Goal: Obtain resource: Download file/media

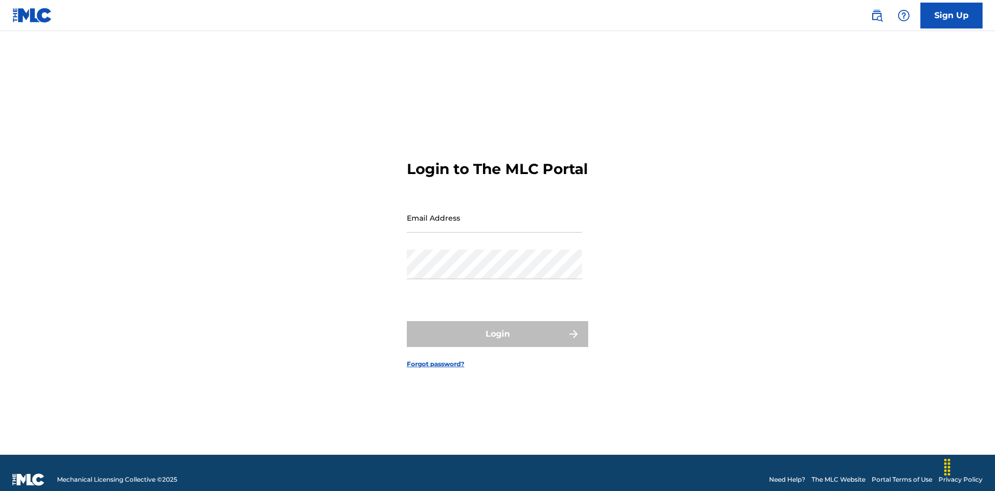
scroll to position [13, 0]
click at [495, 213] on input "Email Address" at bounding box center [494, 218] width 175 height 30
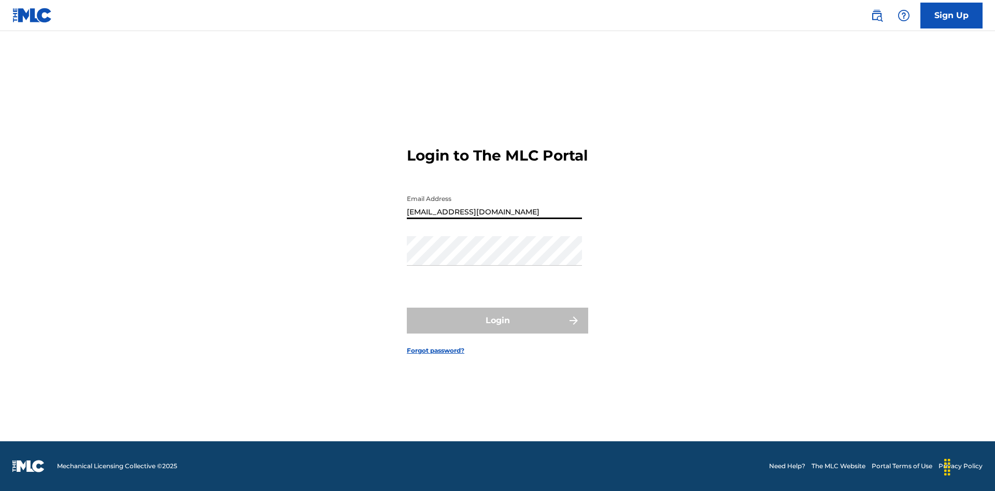
type input "[EMAIL_ADDRESS][DOMAIN_NAME]"
click at [498, 330] on button "Login" at bounding box center [497, 321] width 181 height 26
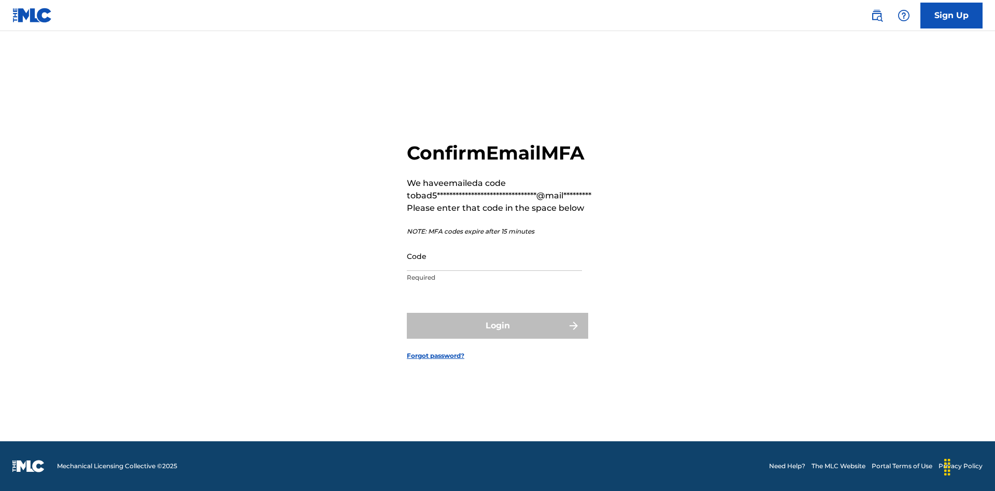
click at [495, 256] on input "Code" at bounding box center [494, 257] width 175 height 30
type input "208807"
click at [498, 326] on button "Login" at bounding box center [497, 326] width 181 height 26
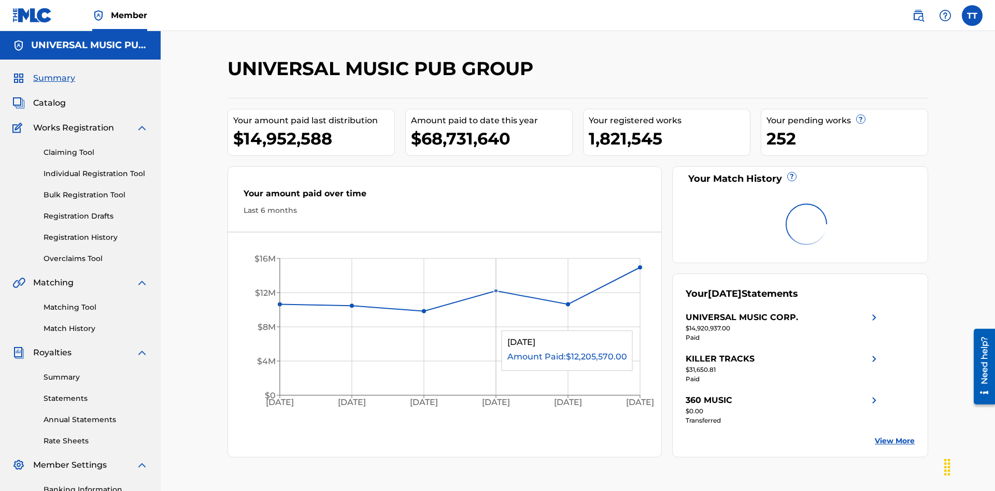
click at [96, 232] on link "Registration History" at bounding box center [96, 237] width 105 height 11
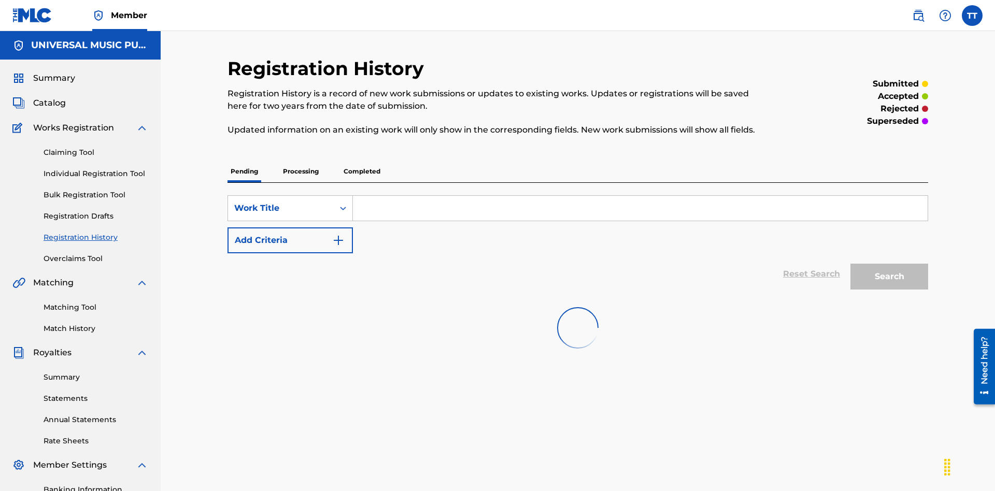
click at [362, 161] on p "Completed" at bounding box center [362, 172] width 43 height 22
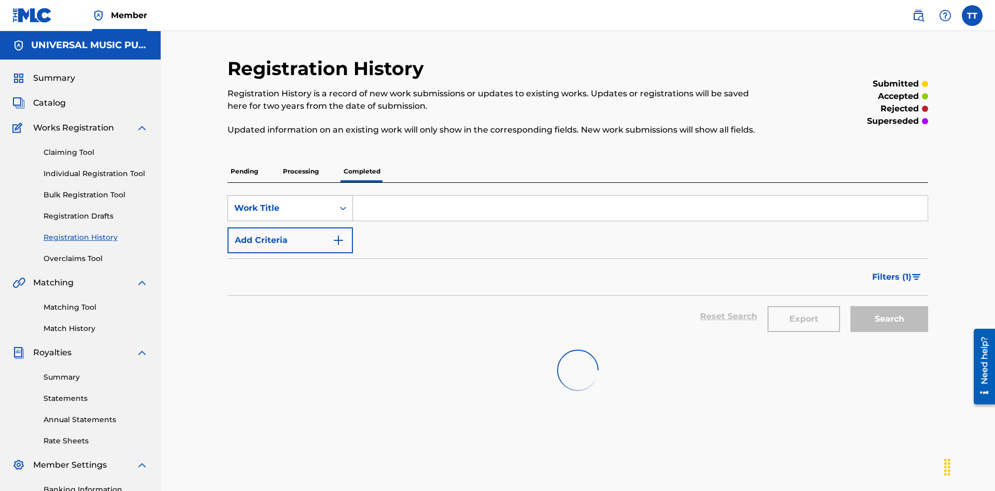
click at [281, 202] on div "Work Title" at bounding box center [280, 208] width 93 height 12
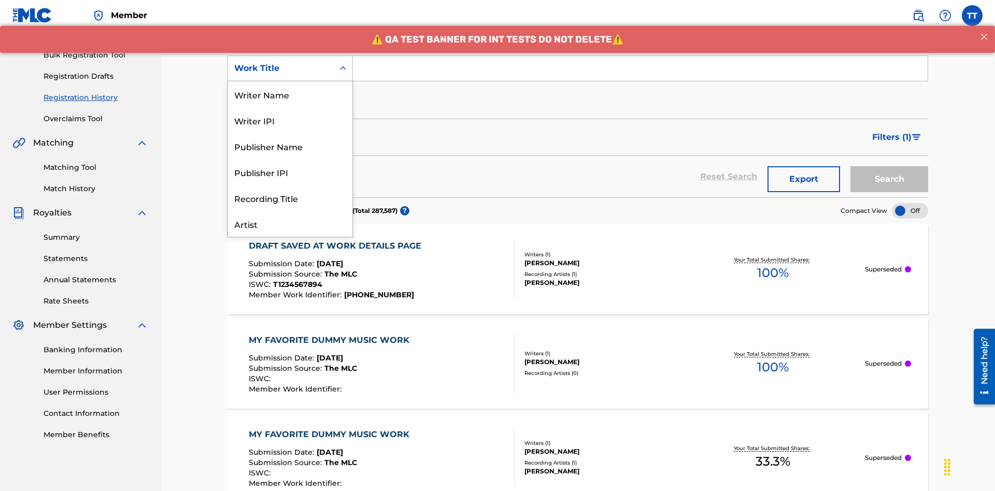
scroll to position [52, 0]
click at [290, 198] on div "ISRC" at bounding box center [290, 198] width 124 height 26
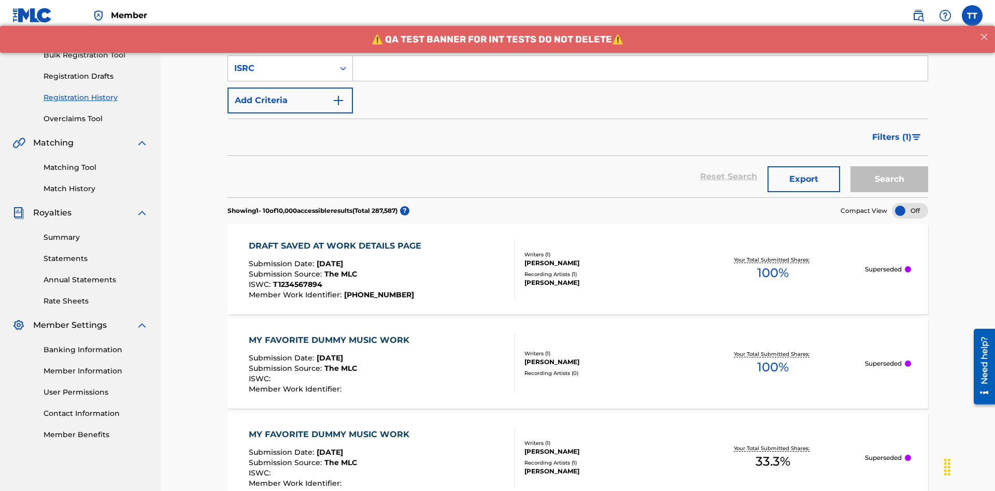
click at [640, 75] on input "Search Form" at bounding box center [640, 68] width 575 height 25
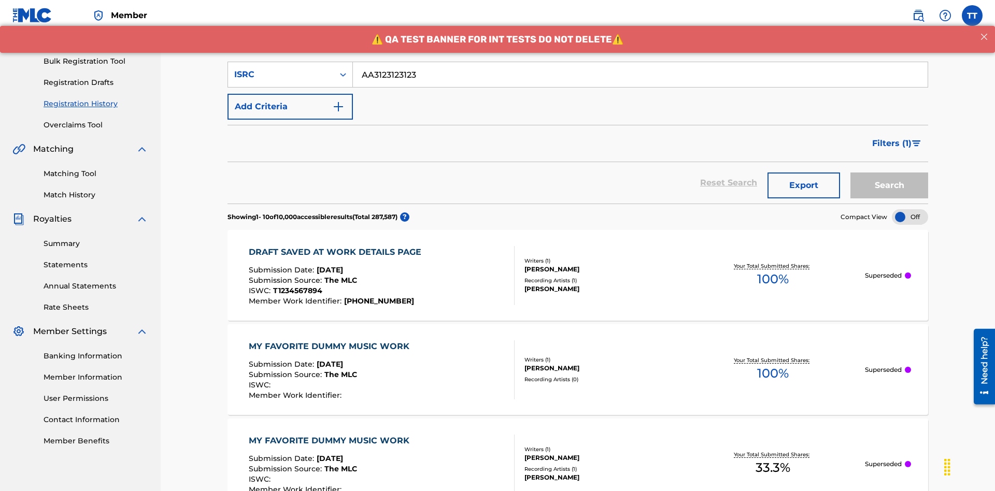
type input "AA3123123123"
click at [890, 173] on button "Search" at bounding box center [890, 186] width 78 height 26
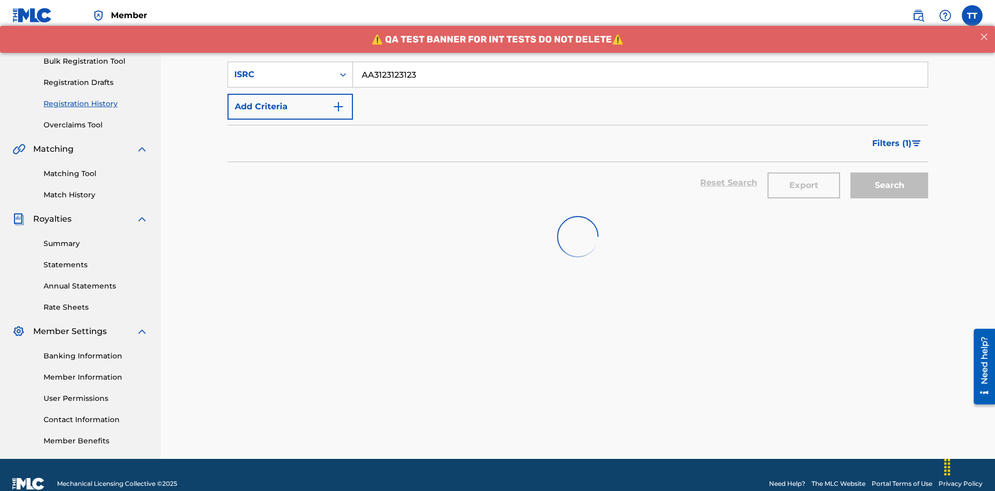
scroll to position [151, 0]
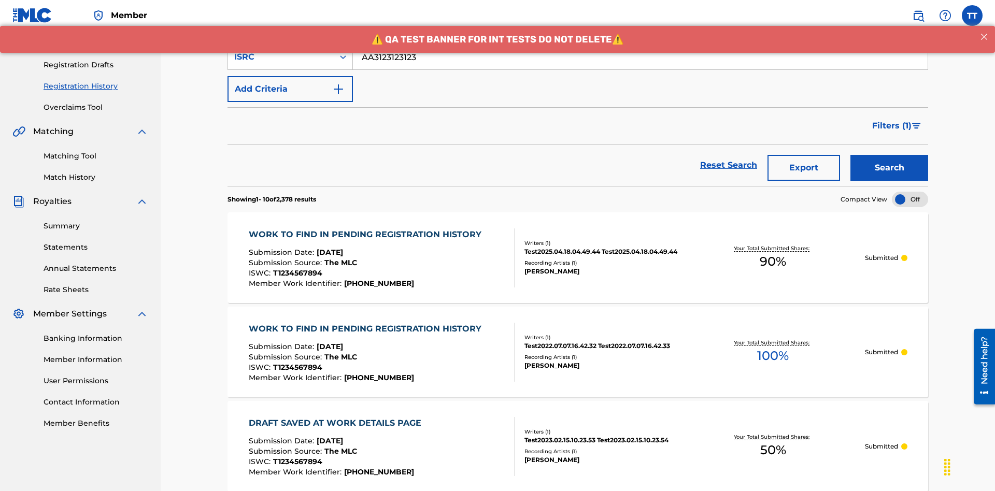
click at [804, 155] on button "Export" at bounding box center [804, 168] width 73 height 26
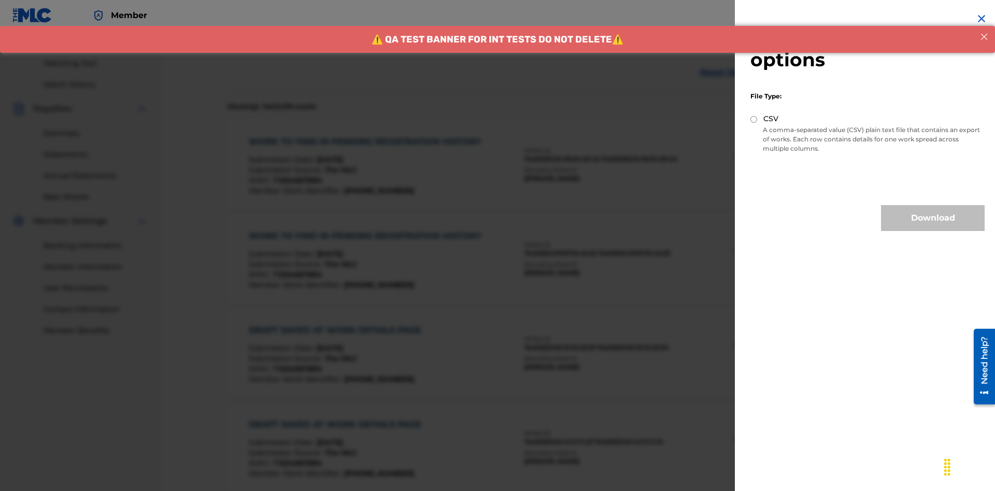
click at [754, 119] on input "CSV" at bounding box center [754, 119] width 7 height 7
radio input "true"
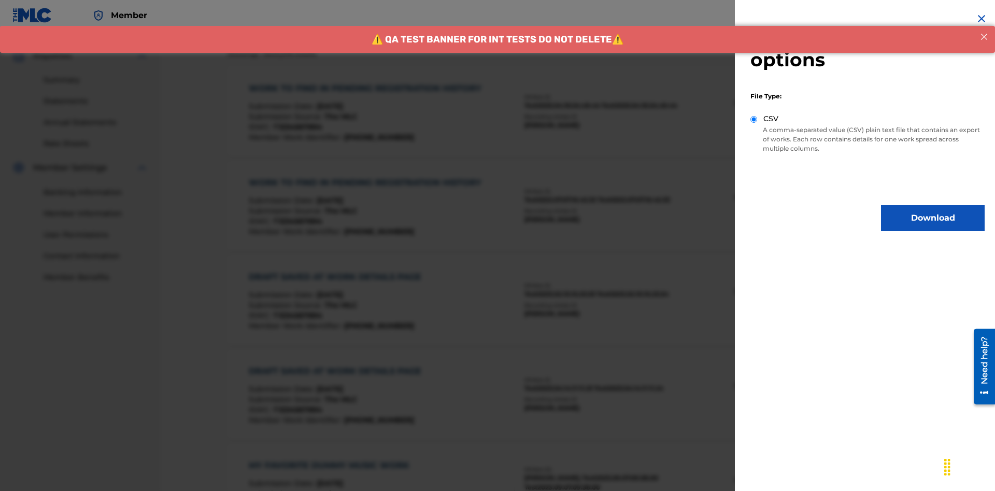
click at [933, 218] on button "Download" at bounding box center [933, 218] width 104 height 26
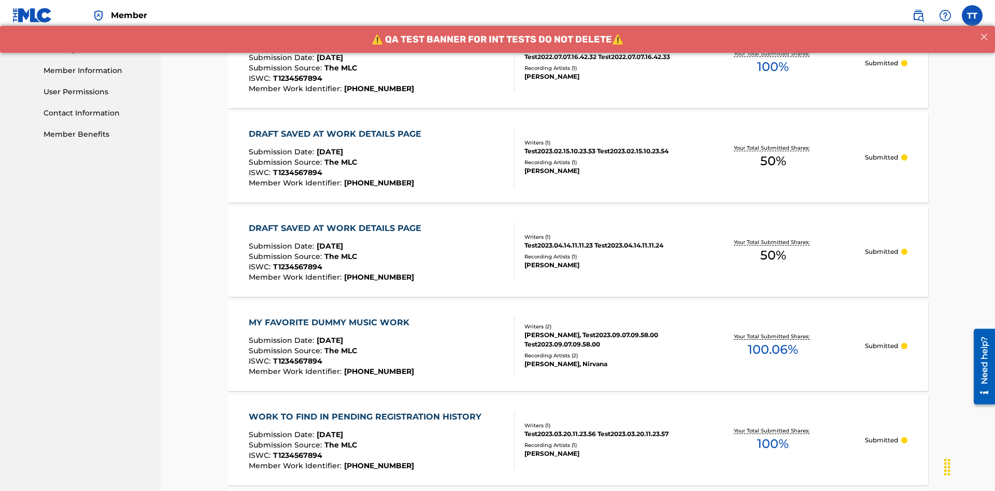
scroll to position [281, 0]
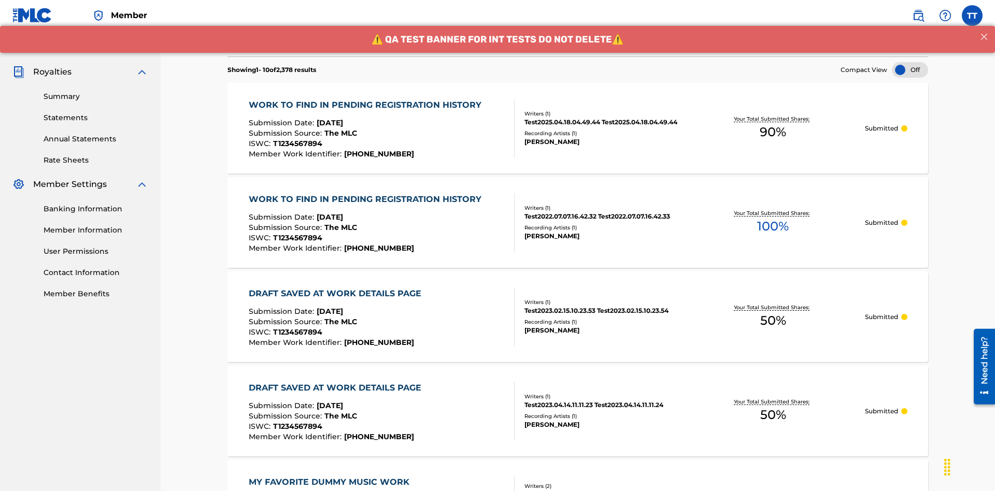
click at [366, 99] on div "WORK TO FIND IN PENDING REGISTRATION HISTORY" at bounding box center [368, 105] width 238 height 12
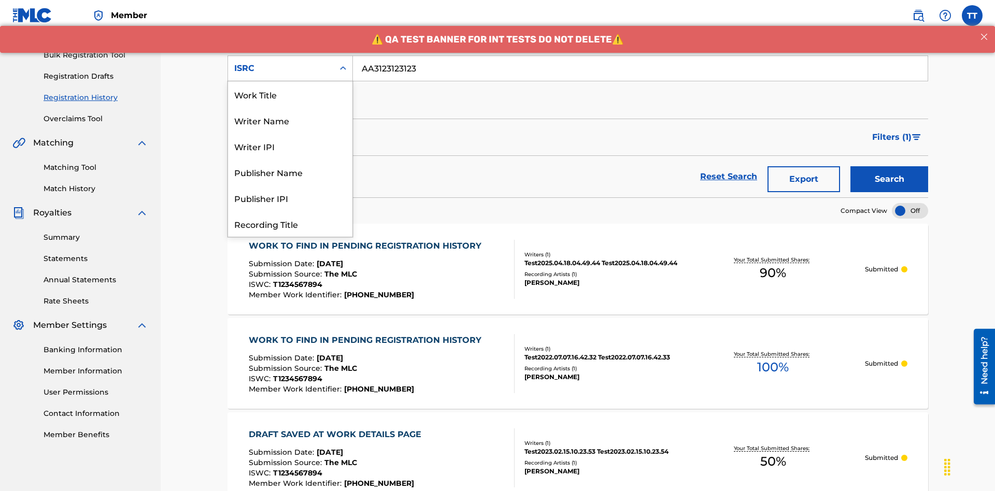
scroll to position [52, 0]
click at [290, 172] on div "Recording Title" at bounding box center [290, 172] width 124 height 26
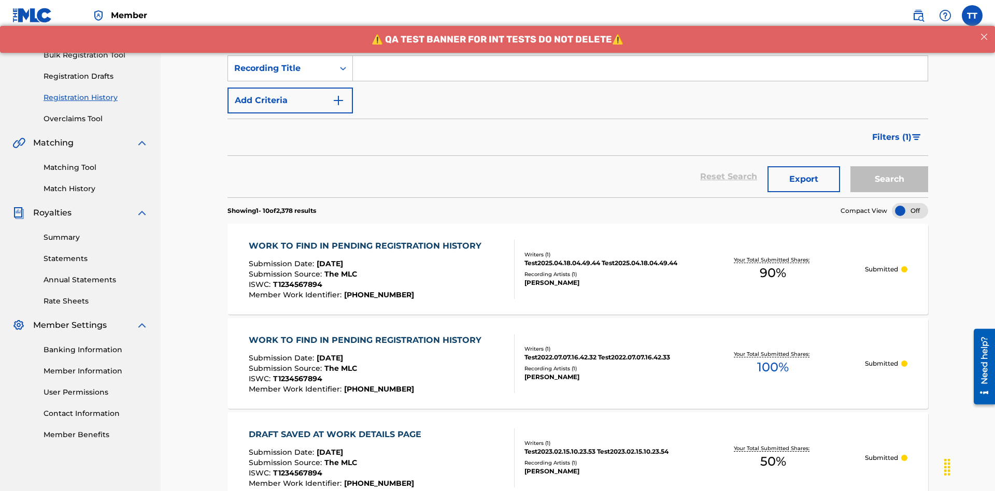
click at [640, 75] on input "Search Form" at bounding box center [640, 68] width 575 height 25
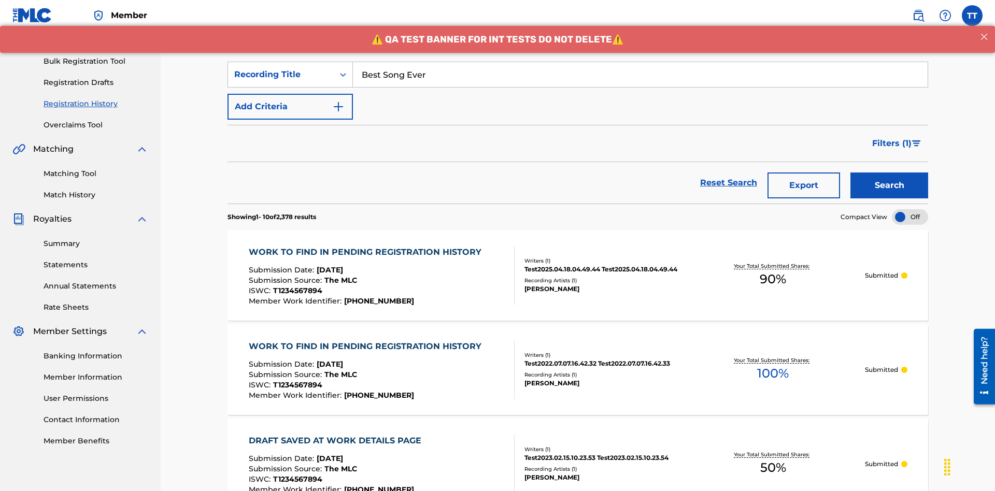
type input "Best Song Ever"
click at [890, 173] on button "Search" at bounding box center [890, 186] width 78 height 26
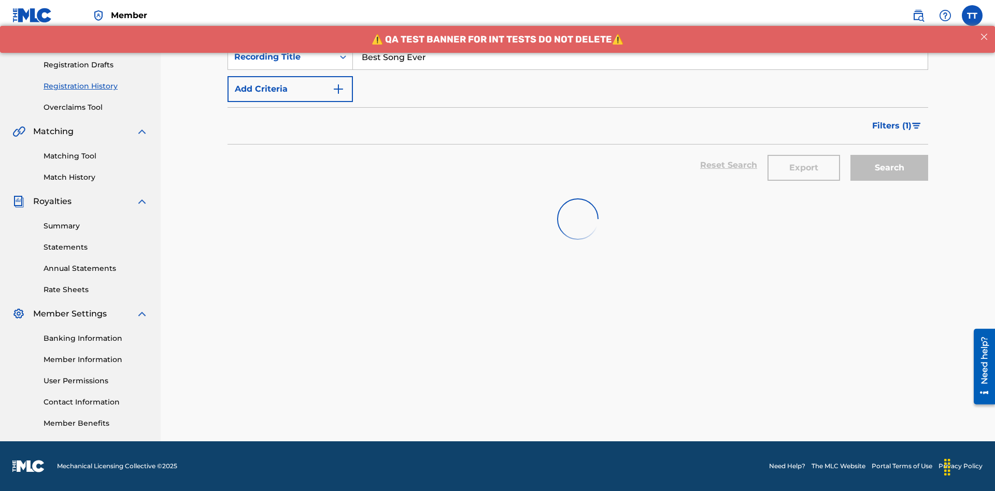
click at [804, 155] on button "Export" at bounding box center [804, 168] width 73 height 26
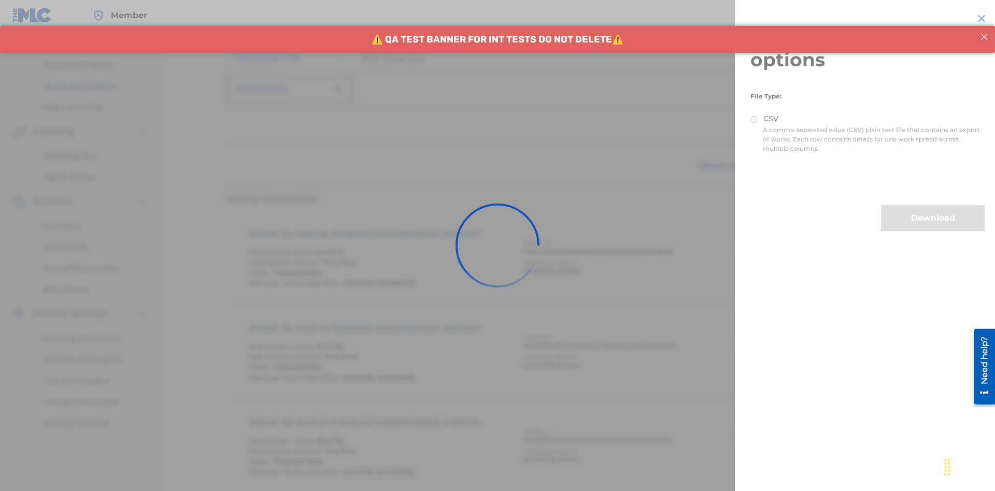
scroll to position [244, 0]
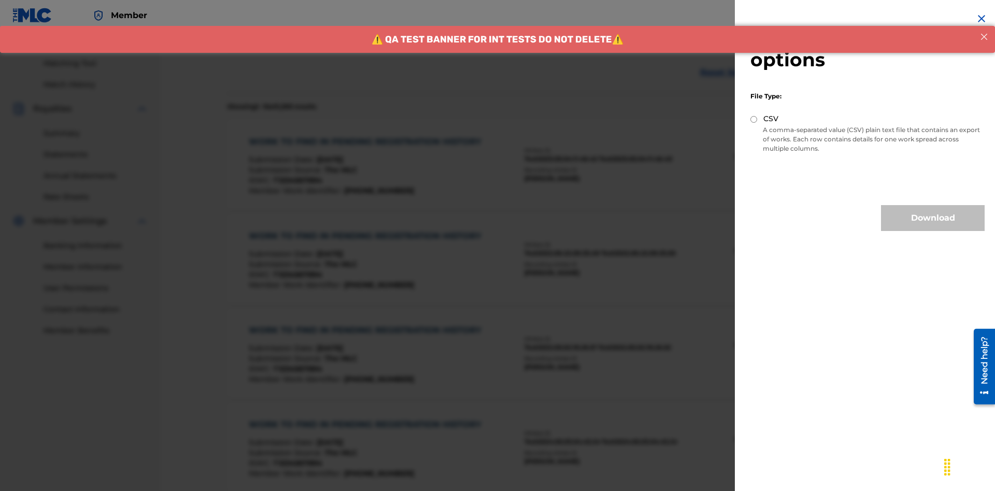
click at [754, 119] on input "CSV" at bounding box center [754, 119] width 7 height 7
radio input "true"
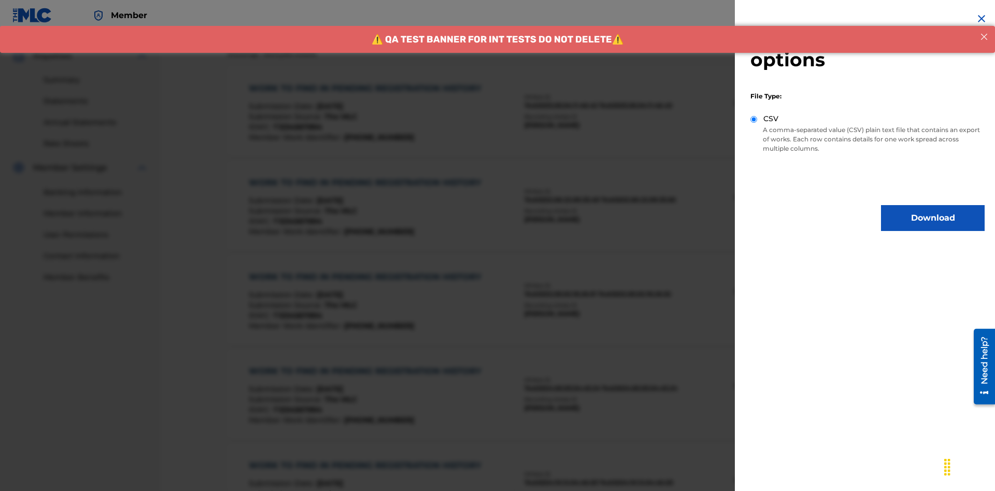
click at [933, 218] on button "Download" at bounding box center [933, 218] width 104 height 26
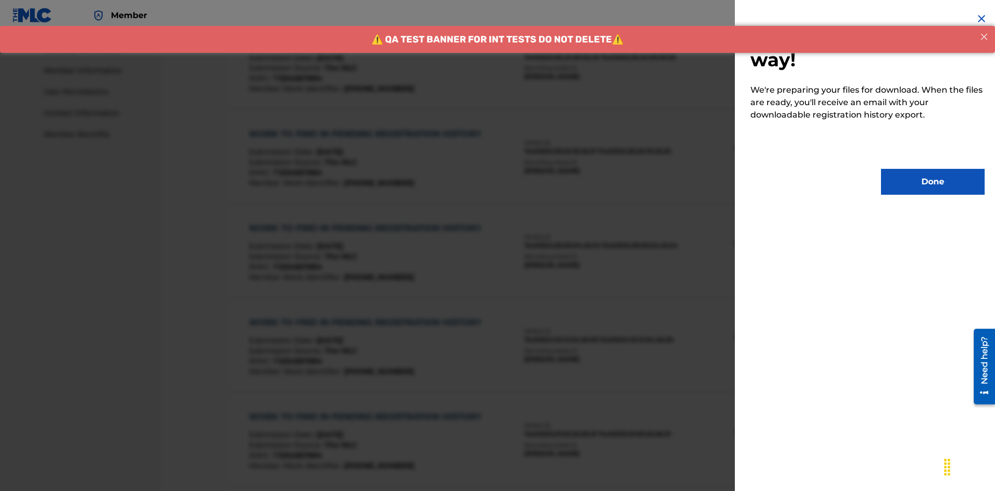
click at [933, 182] on button "Done" at bounding box center [933, 182] width 104 height 26
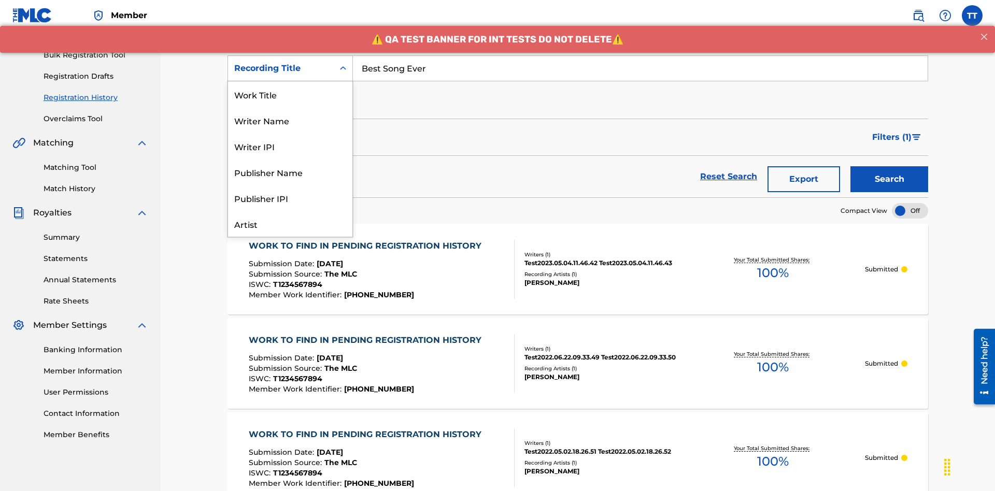
scroll to position [52, 0]
click at [290, 55] on div "Work Title" at bounding box center [290, 43] width 124 height 26
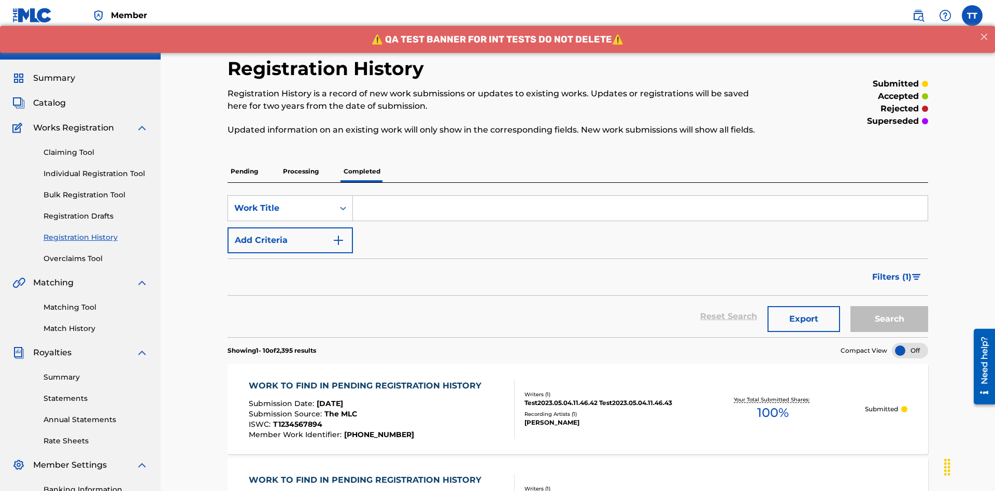
click at [640, 196] on input "Search Form" at bounding box center [640, 208] width 575 height 25
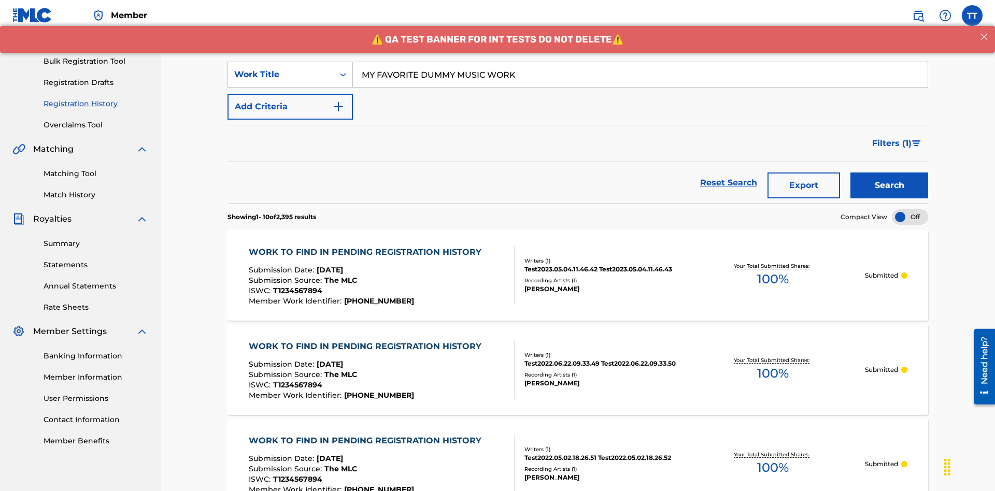
type input "MY FAVORITE DUMMY MUSIC WORK"
click at [890, 173] on button "Search" at bounding box center [890, 186] width 78 height 26
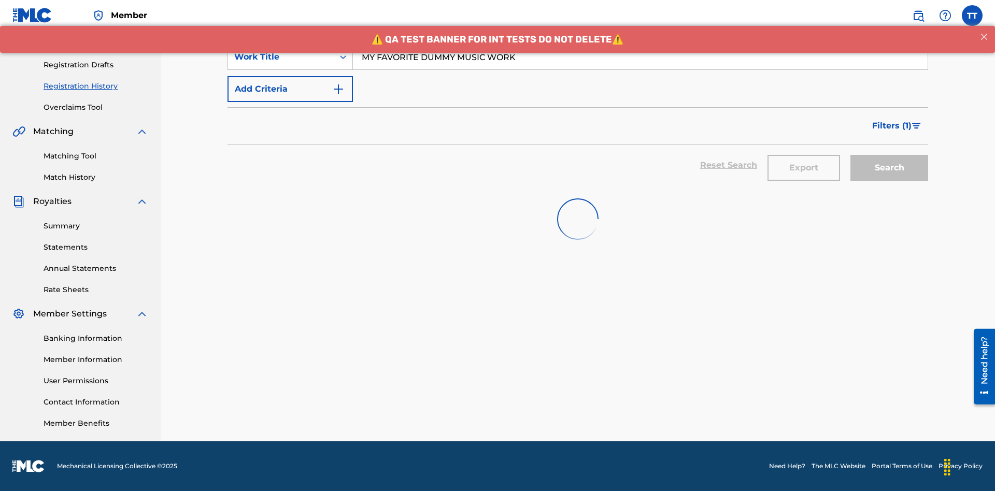
click at [804, 155] on button "Export" at bounding box center [804, 168] width 73 height 26
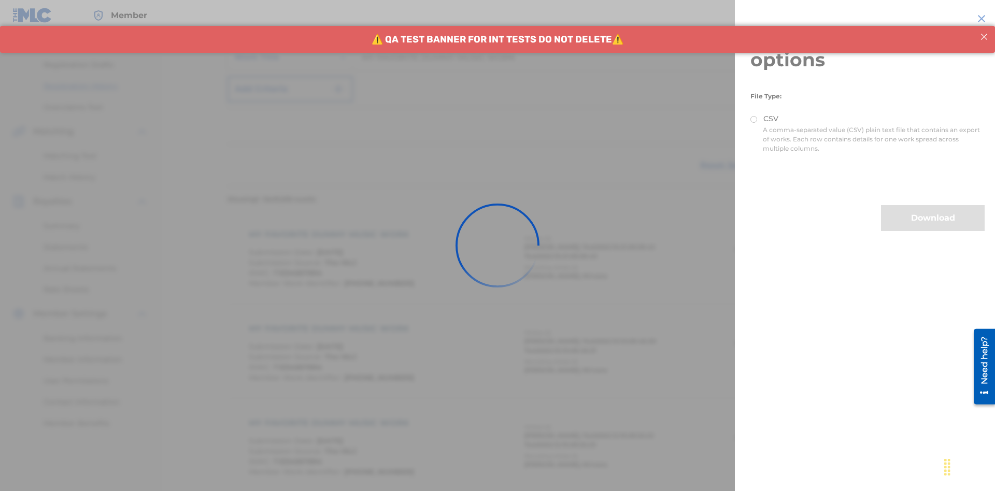
scroll to position [244, 0]
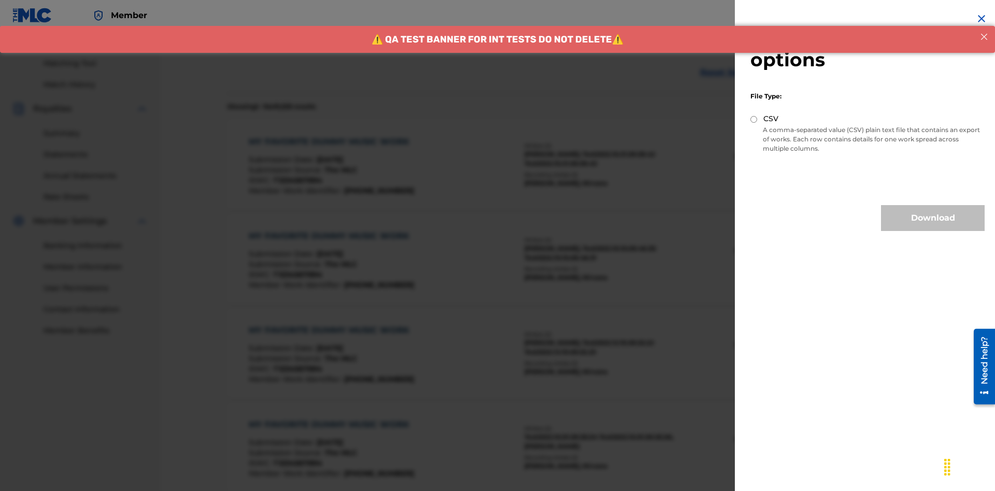
click at [754, 119] on input "CSV" at bounding box center [754, 119] width 7 height 7
radio input "true"
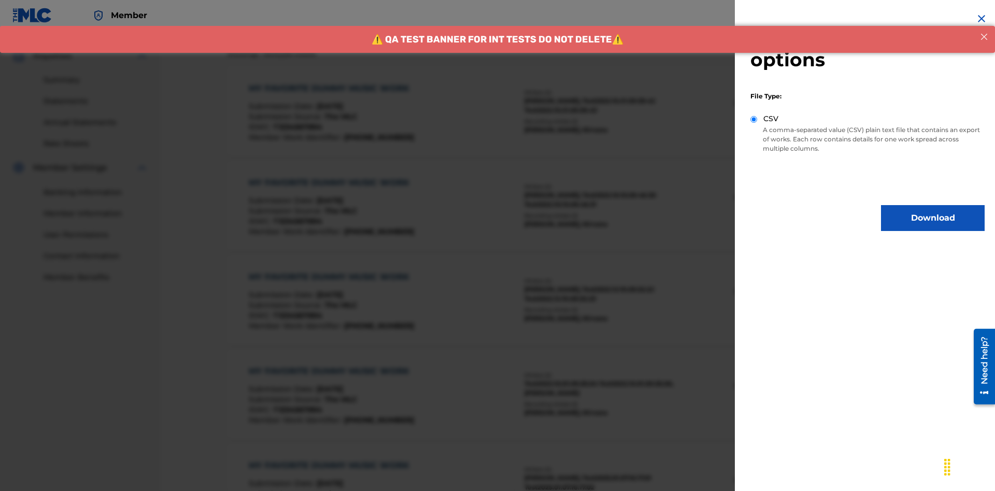
click at [933, 218] on button "Download" at bounding box center [933, 218] width 104 height 26
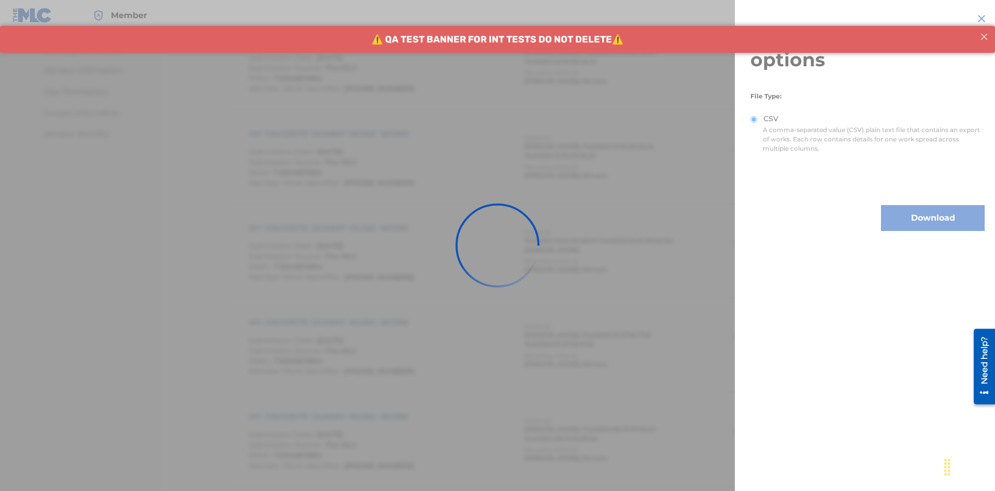
scroll to position [547, 0]
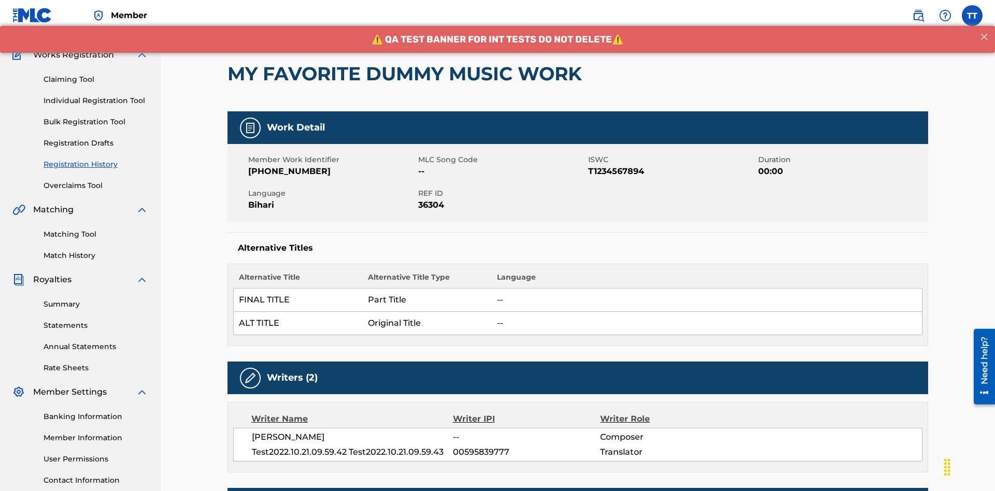
click at [259, 23] on button "< Back" at bounding box center [259, 10] width 62 height 26
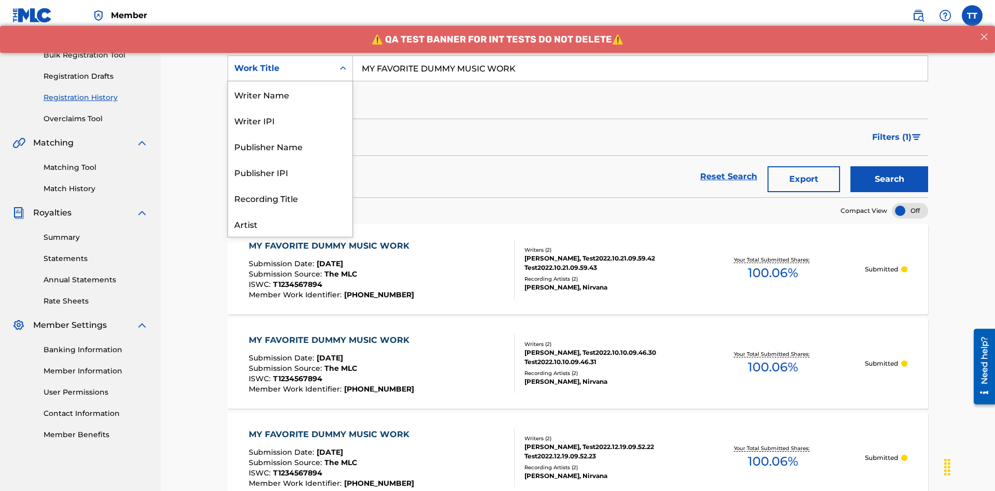
scroll to position [52, 0]
click at [290, 55] on div "Writer Name" at bounding box center [290, 43] width 124 height 26
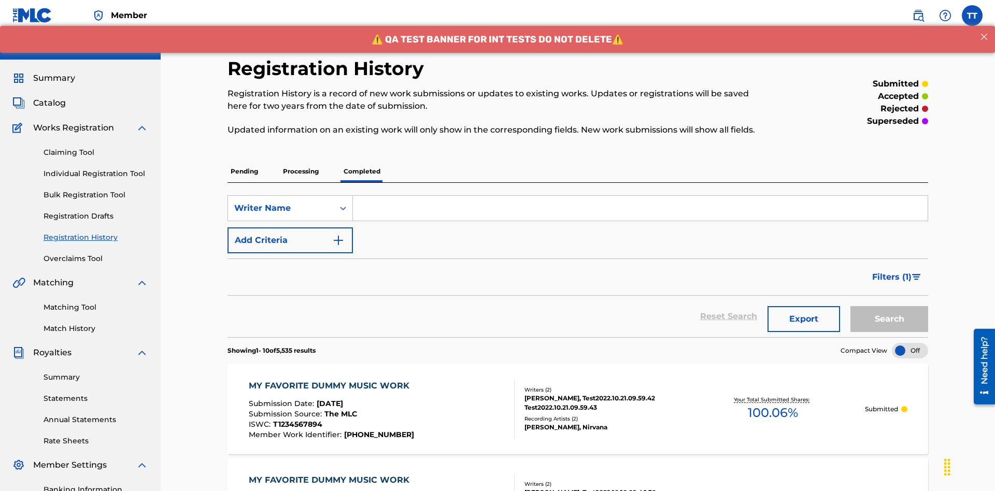
scroll to position [134, 0]
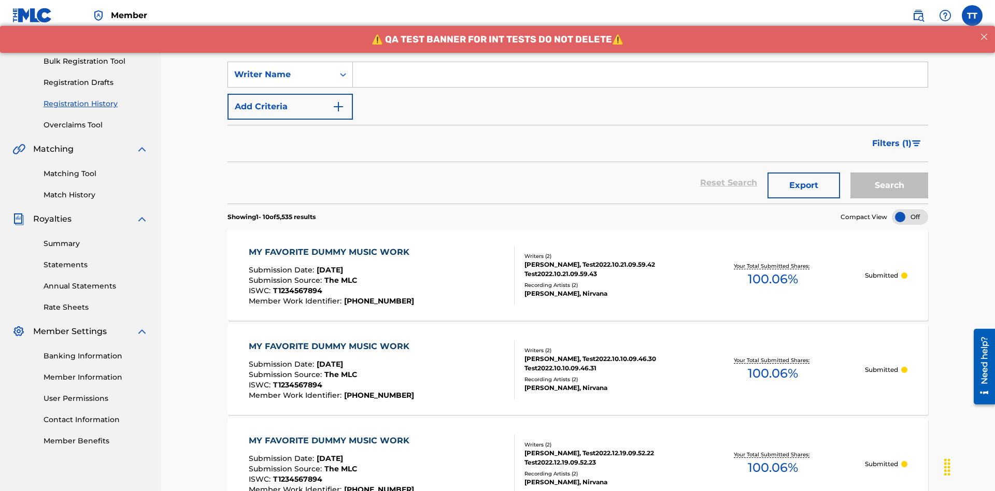
click at [640, 75] on input "Search Form" at bounding box center [640, 74] width 575 height 25
type input "[PERSON_NAME]"
click at [890, 173] on button "Search" at bounding box center [890, 186] width 78 height 26
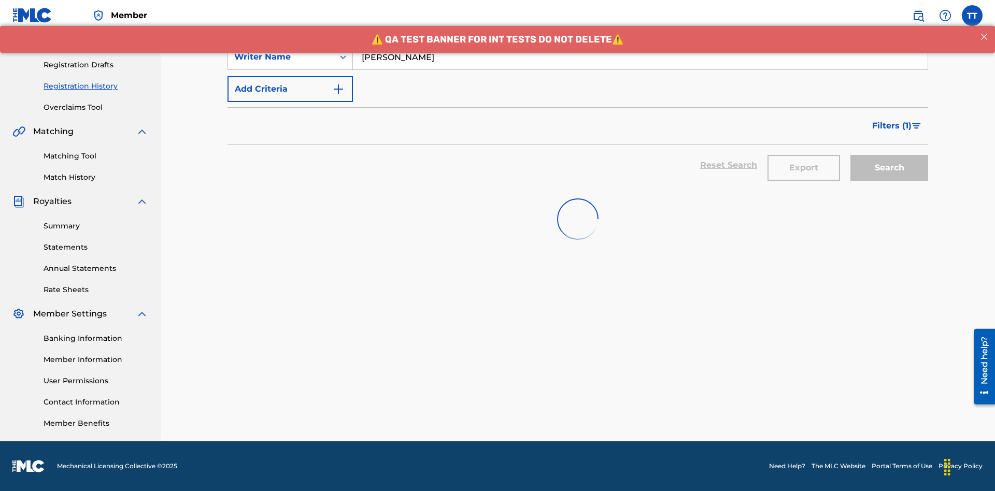
click at [804, 155] on button "Export" at bounding box center [804, 168] width 73 height 26
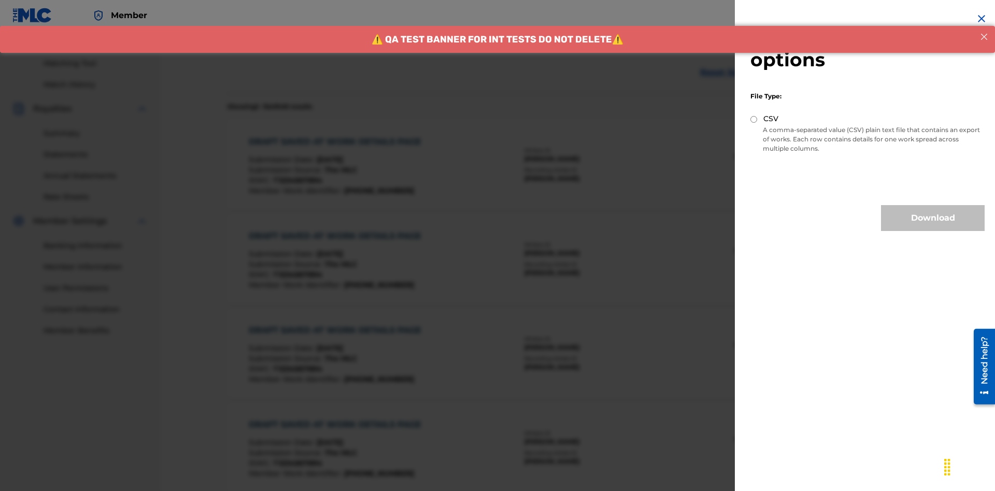
click at [754, 119] on input "CSV" at bounding box center [754, 119] width 7 height 7
radio input "true"
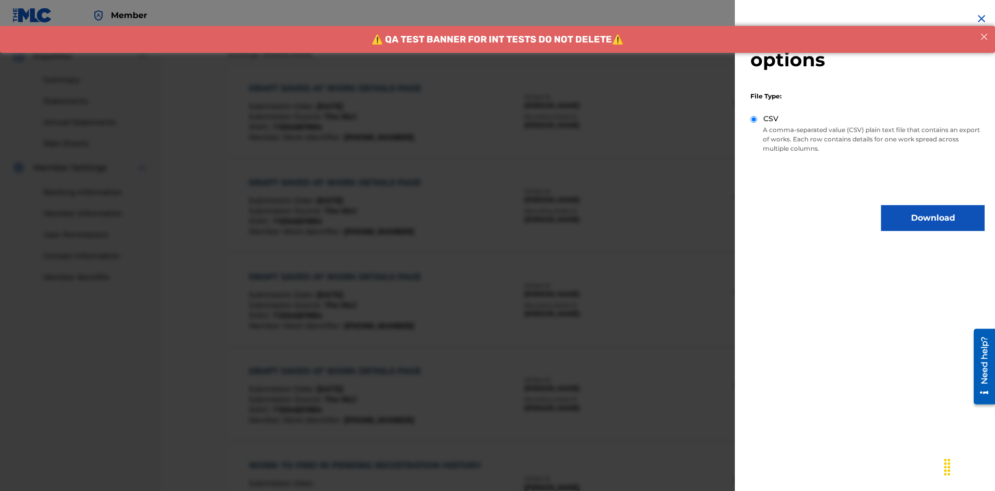
click at [933, 218] on button "Download" at bounding box center [933, 218] width 104 height 26
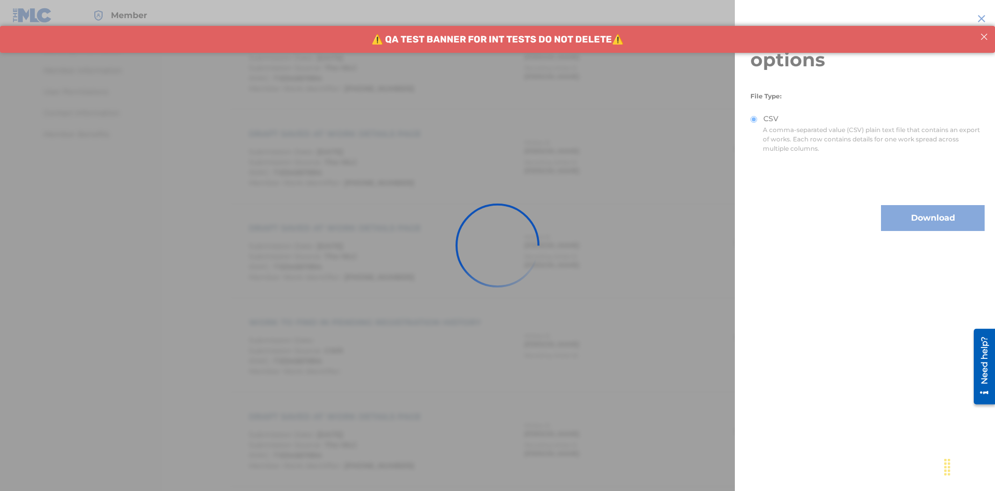
scroll to position [0, 0]
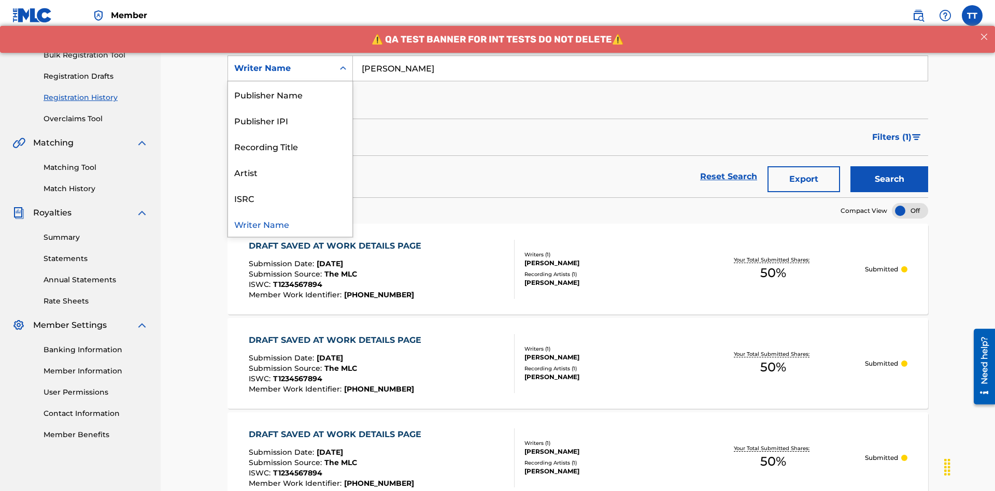
click at [290, 81] on div "Writer IPI" at bounding box center [290, 68] width 124 height 26
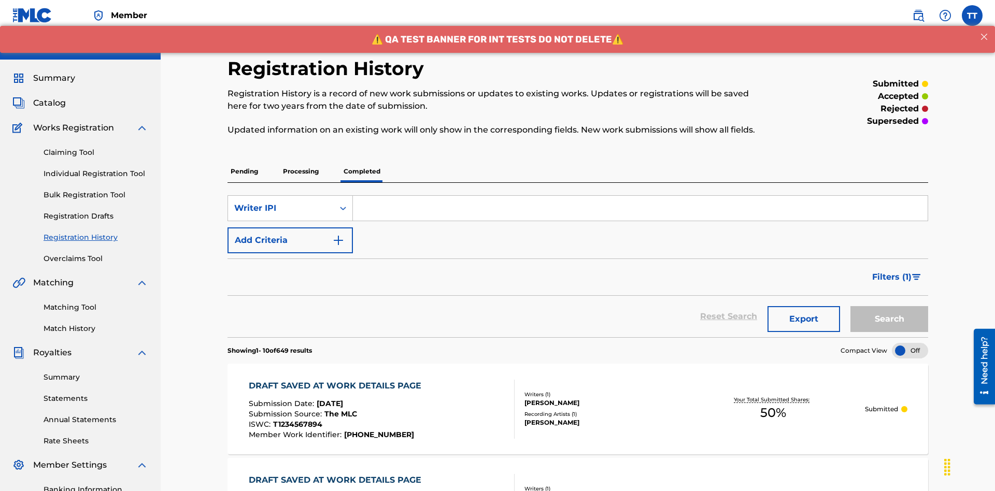
click at [640, 196] on input "Search Form" at bounding box center [640, 208] width 575 height 25
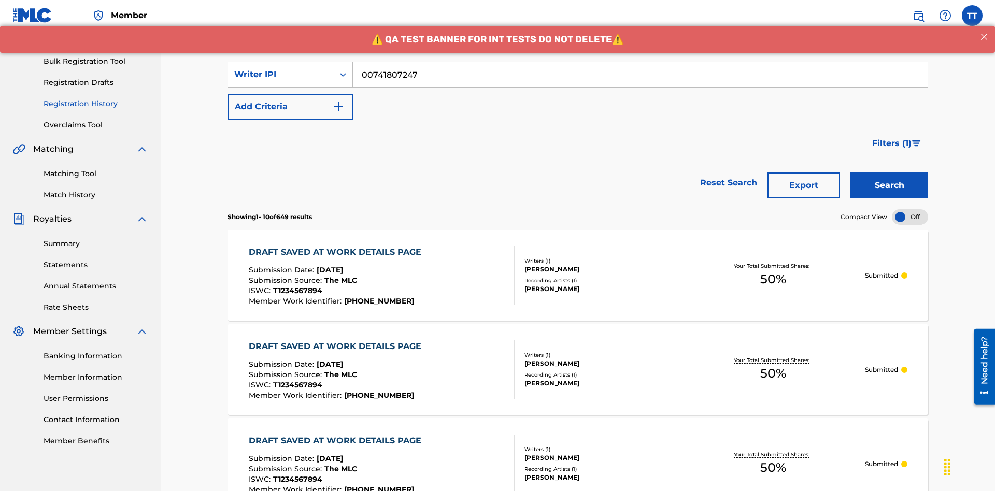
type input "00741807247"
click at [890, 173] on button "Search" at bounding box center [890, 186] width 78 height 26
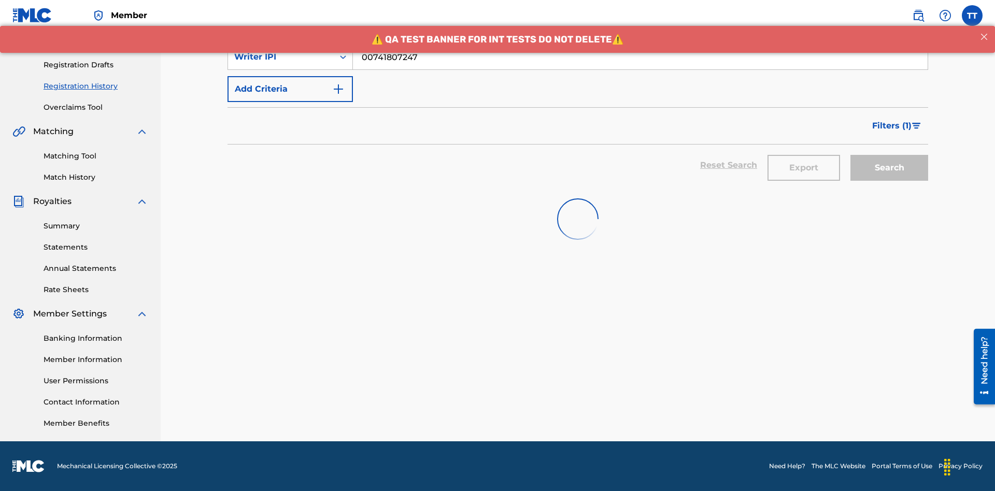
click at [804, 155] on button "Export" at bounding box center [804, 168] width 73 height 26
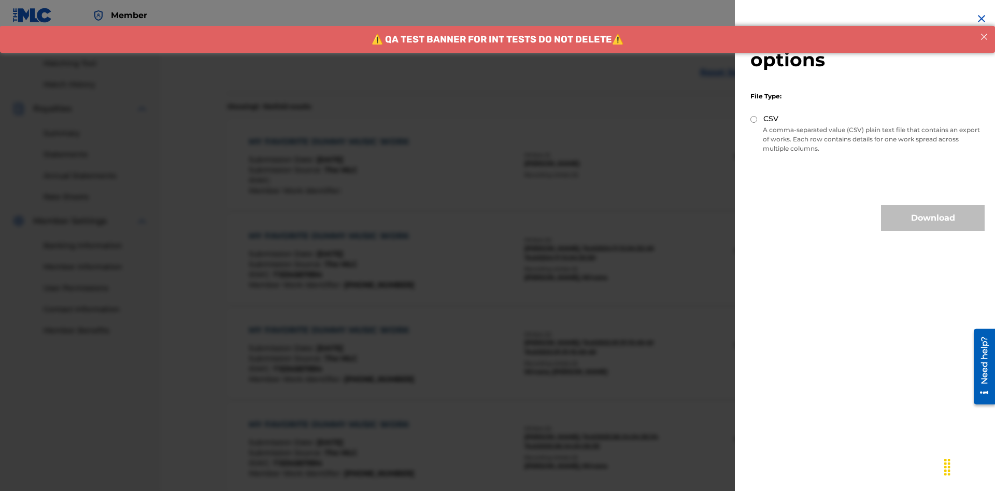
click at [754, 119] on input "CSV" at bounding box center [754, 119] width 7 height 7
radio input "true"
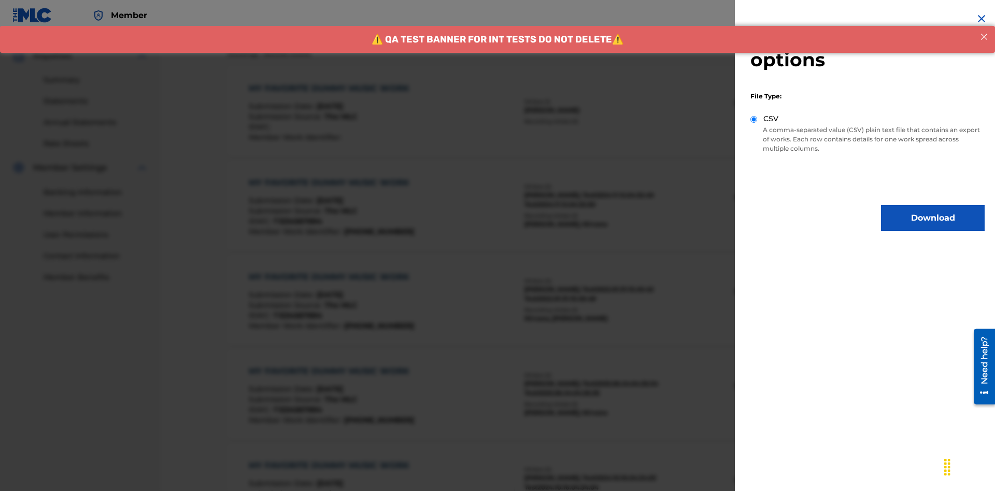
click at [933, 218] on button "Download" at bounding box center [933, 218] width 104 height 26
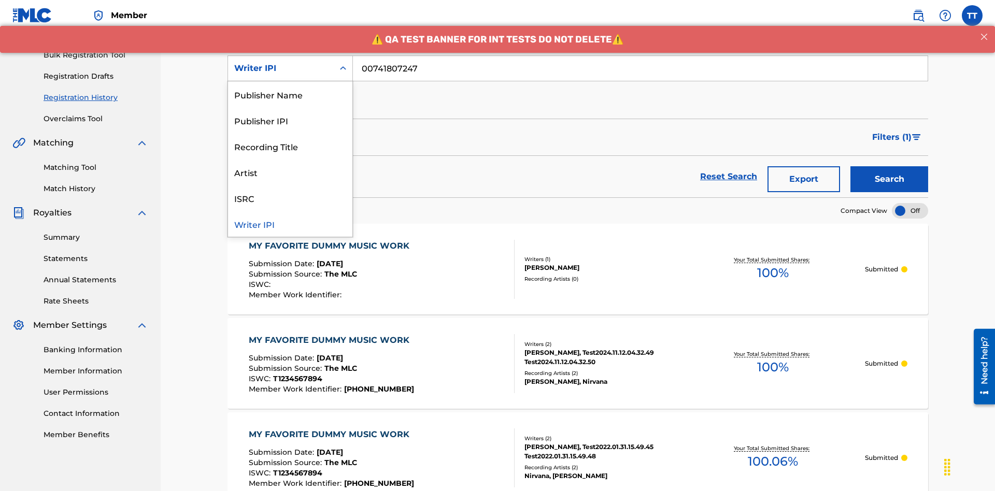
click at [290, 94] on div "Publisher Name" at bounding box center [290, 94] width 124 height 26
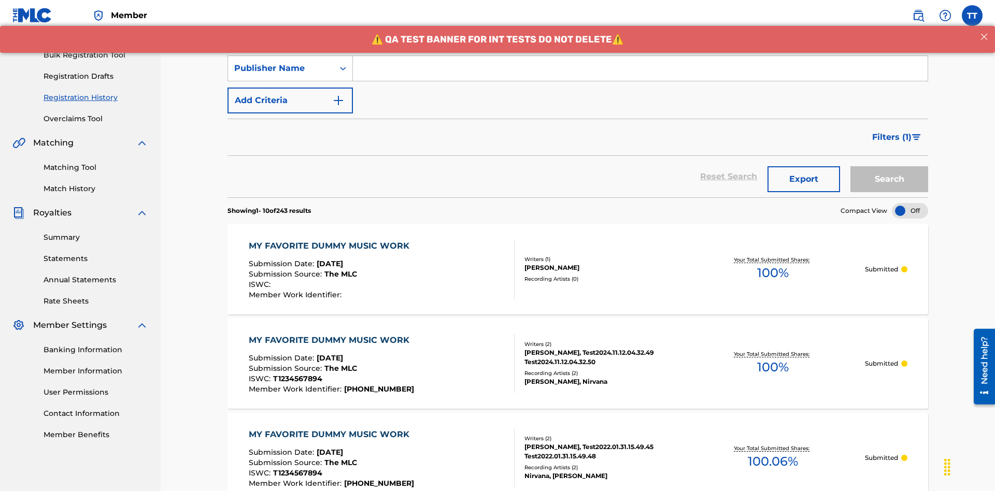
click at [640, 75] on input "Search Form" at bounding box center [640, 68] width 575 height 25
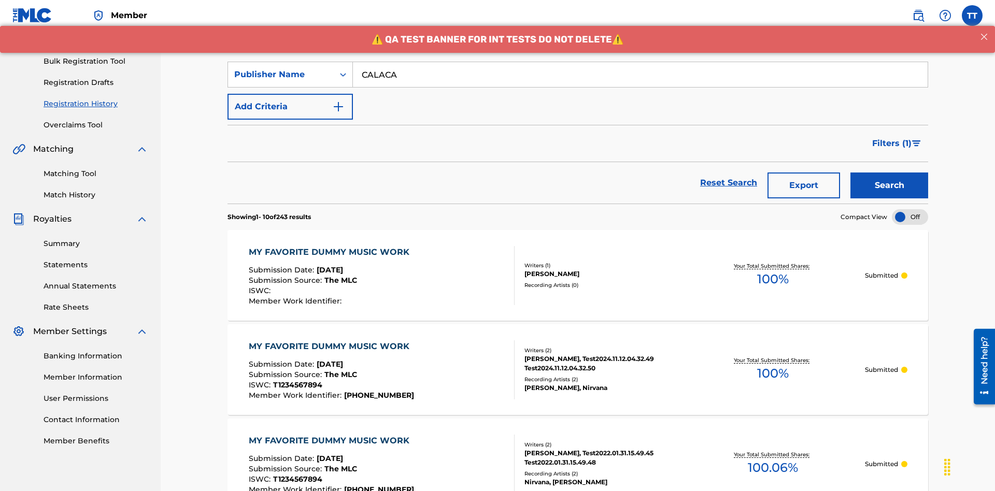
type input "CALACA"
click at [890, 173] on button "Search" at bounding box center [890, 186] width 78 height 26
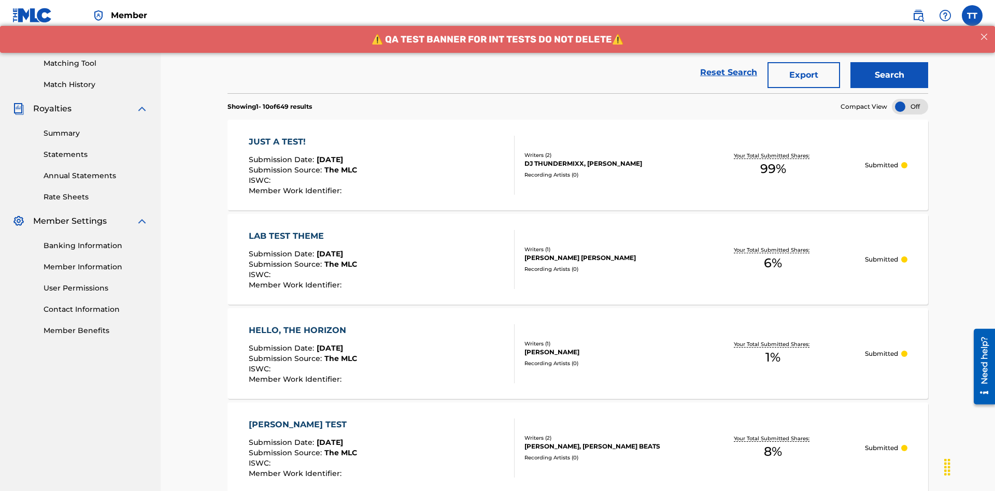
click at [804, 75] on button "Export" at bounding box center [804, 75] width 73 height 26
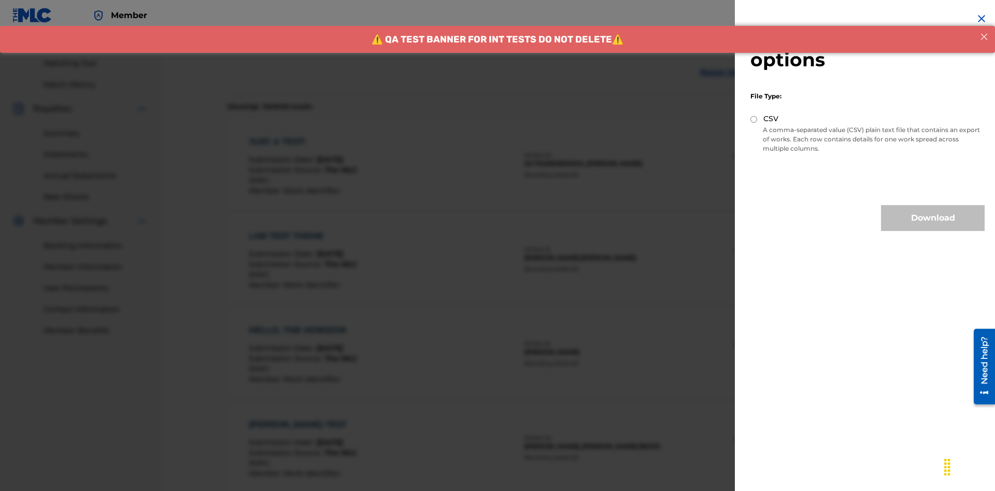
click at [754, 119] on input "CSV" at bounding box center [754, 119] width 7 height 7
radio input "true"
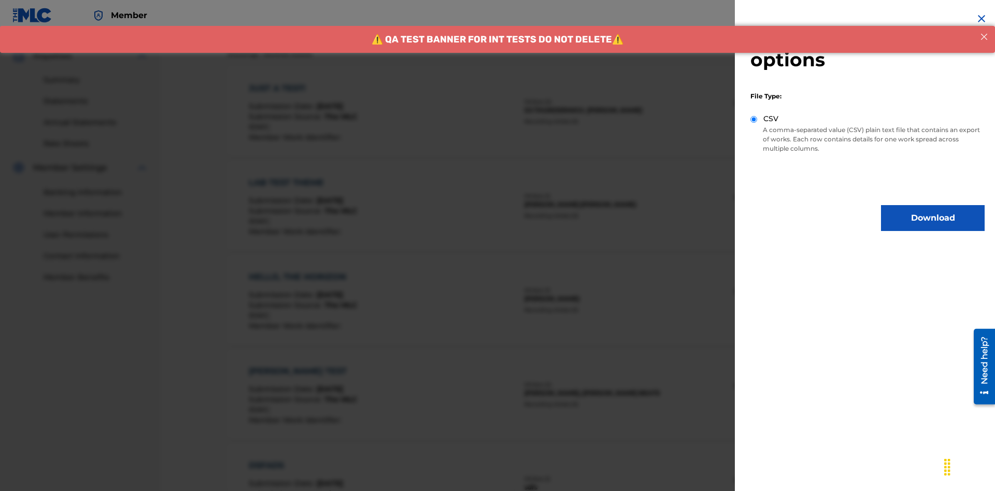
click at [933, 218] on button "Download" at bounding box center [933, 218] width 104 height 26
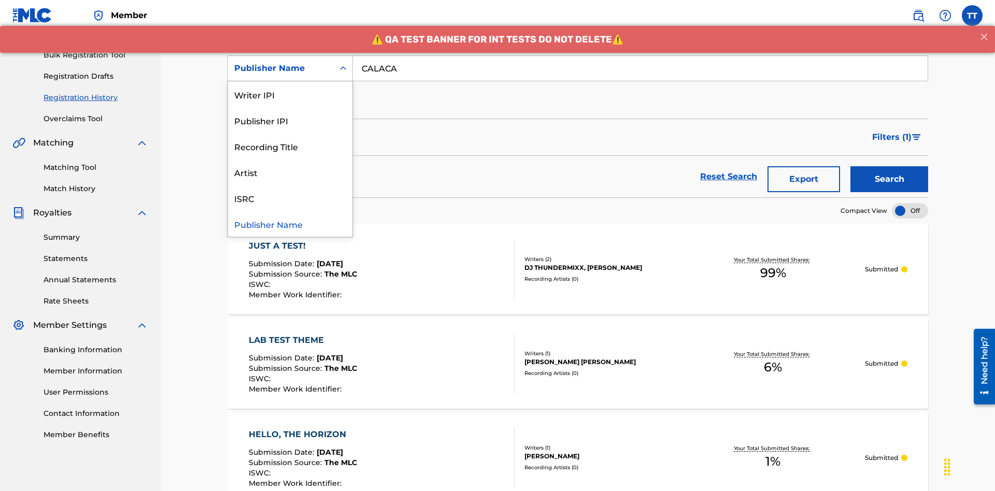
click at [290, 120] on div "Publisher IPI" at bounding box center [290, 120] width 124 height 26
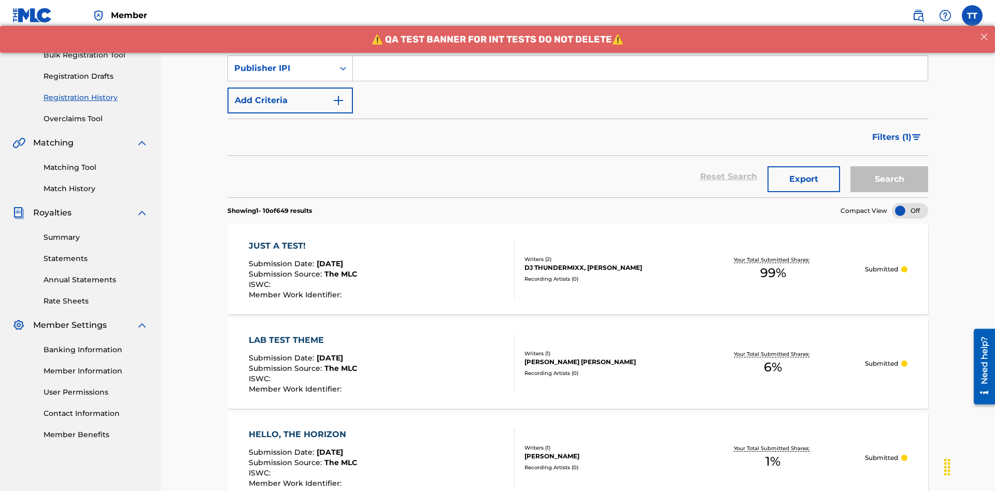
click at [640, 75] on input "Search Form" at bounding box center [640, 68] width 575 height 25
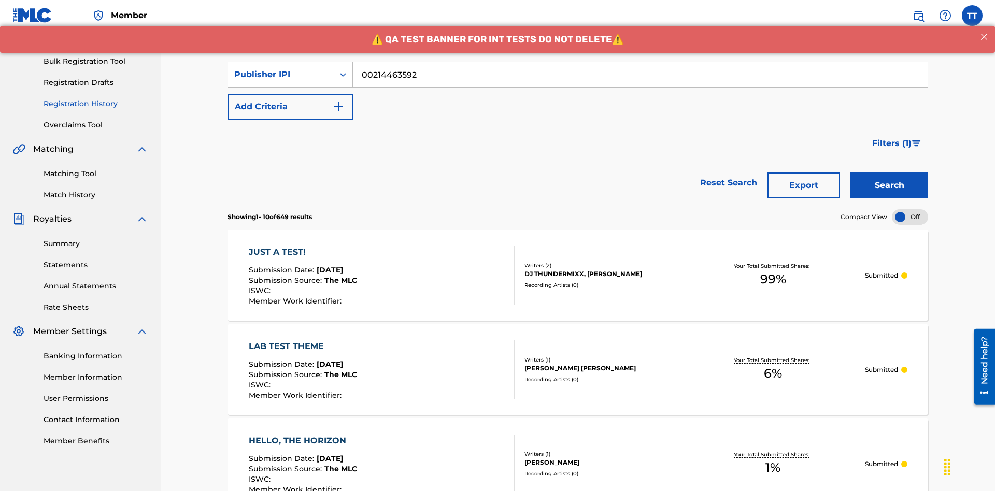
type input "00214463592"
click at [890, 173] on button "Search" at bounding box center [890, 186] width 78 height 26
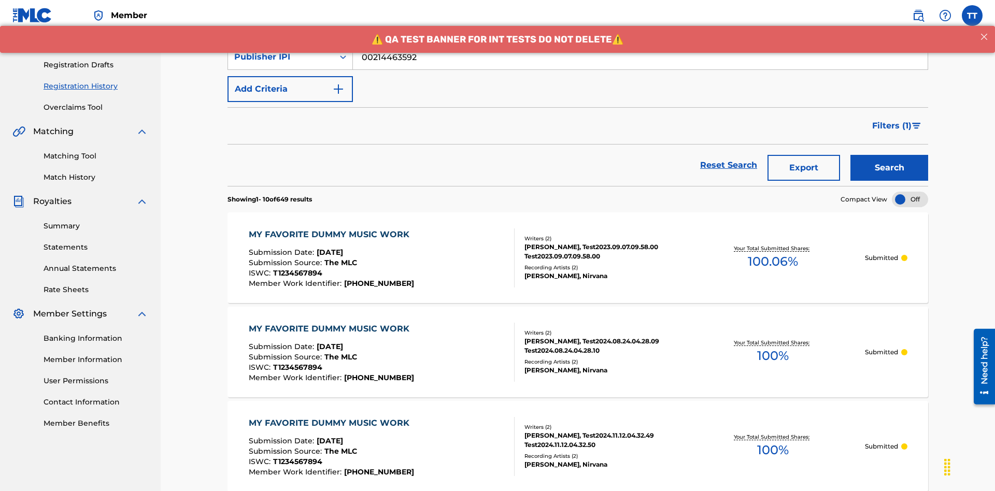
click at [804, 155] on button "Export" at bounding box center [804, 168] width 73 height 26
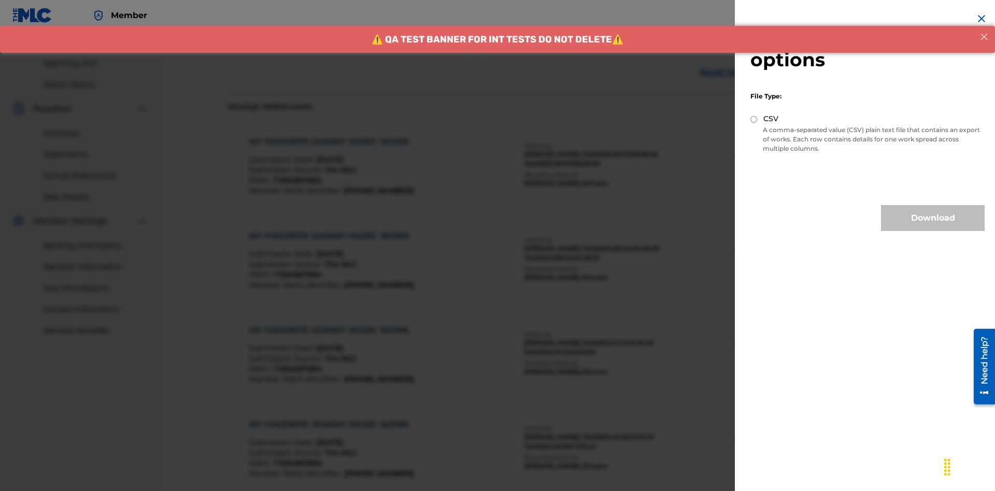
click at [754, 119] on input "CSV" at bounding box center [754, 119] width 7 height 7
radio input "true"
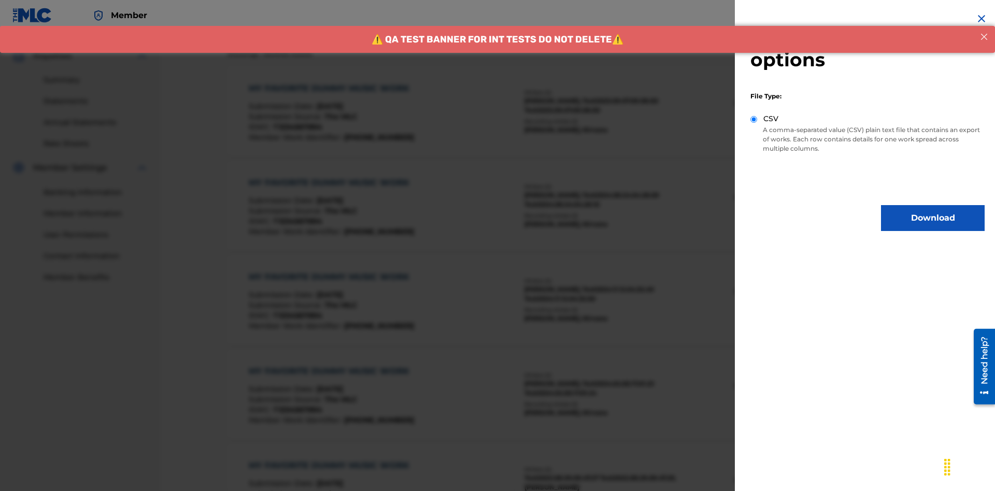
click at [933, 218] on button "Download" at bounding box center [933, 218] width 104 height 26
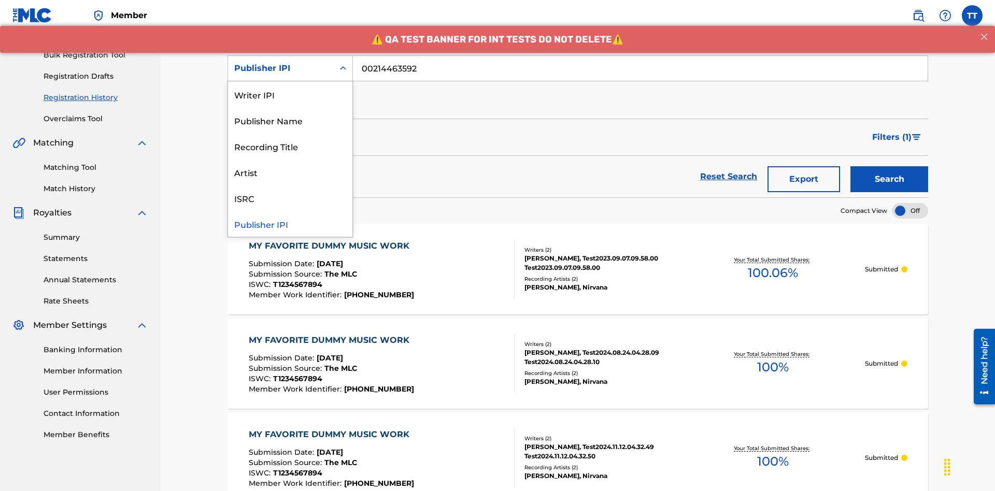
click at [290, 172] on div "Artist" at bounding box center [290, 172] width 124 height 26
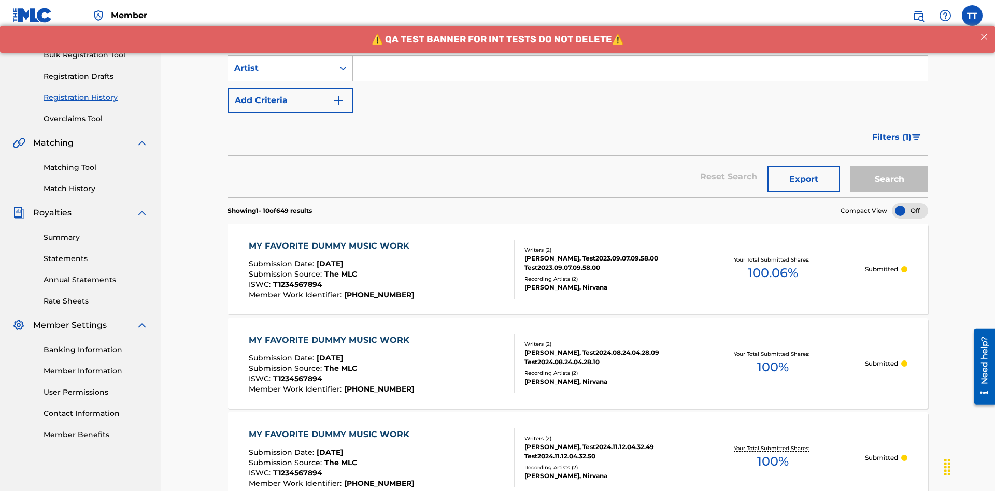
click at [640, 75] on input "Search Form" at bounding box center [640, 68] width 575 height 25
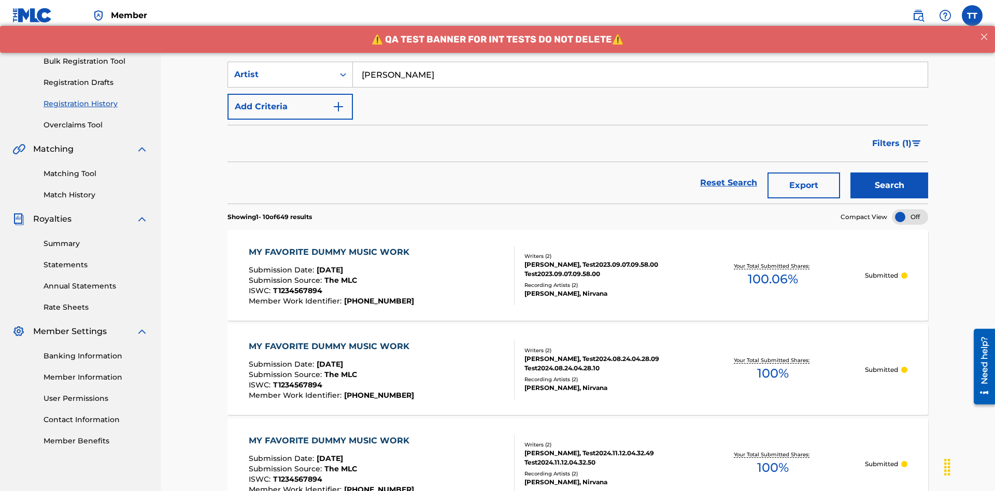
type input "[PERSON_NAME]"
click at [890, 173] on button "Search" at bounding box center [890, 186] width 78 height 26
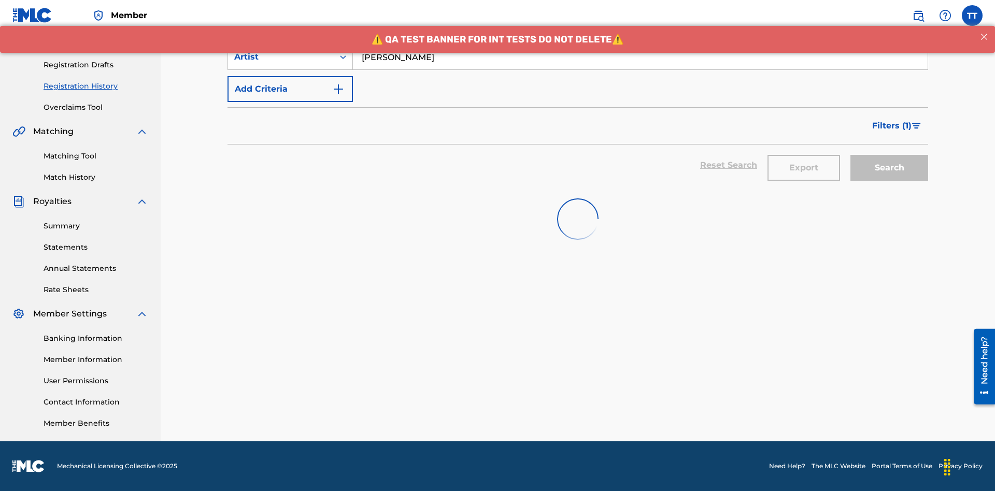
click at [804, 155] on button "Export" at bounding box center [804, 168] width 73 height 26
